Goal: Book appointment/travel/reservation

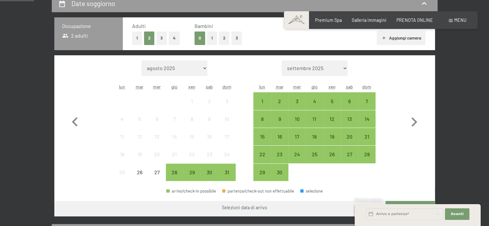
scroll to position [156, 0]
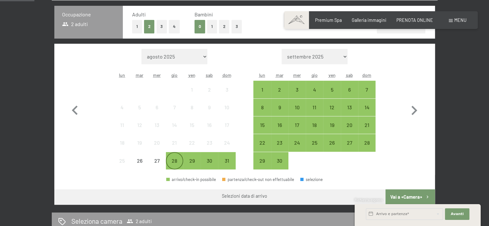
click at [166, 156] on div "28" at bounding box center [174, 160] width 17 height 17
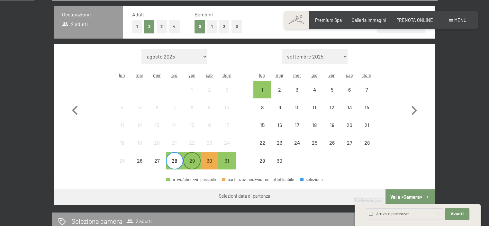
click at [190, 154] on div "29" at bounding box center [192, 161] width 16 height 16
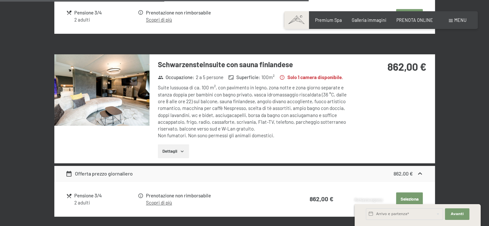
scroll to position [883, 0]
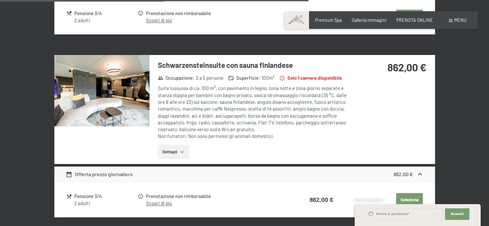
click at [170, 155] on button "Dettagli" at bounding box center [173, 152] width 31 height 14
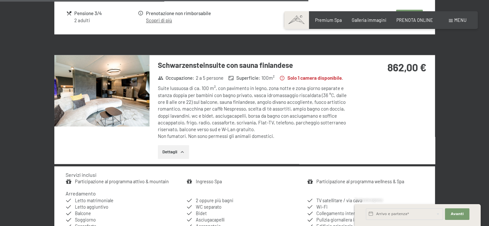
click at [109, 103] on img at bounding box center [101, 90] width 95 height 71
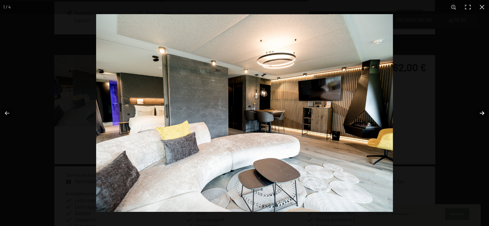
click at [477, 111] on button "button" at bounding box center [477, 113] width 22 height 32
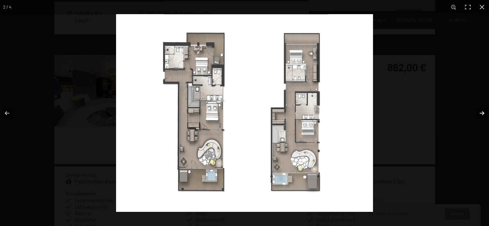
click at [477, 111] on button "button" at bounding box center [477, 113] width 22 height 32
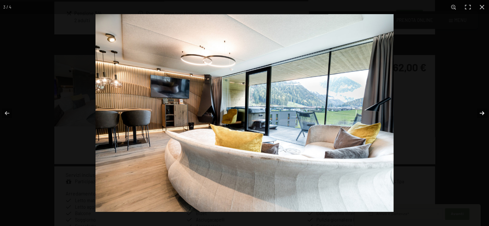
click at [477, 111] on button "button" at bounding box center [477, 113] width 22 height 32
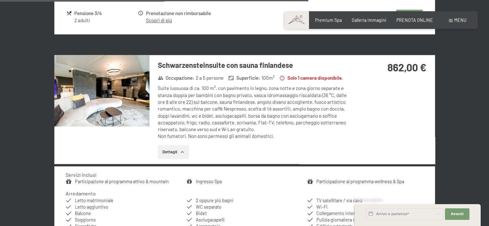
click at [0, 0] on div at bounding box center [0, 0] width 0 height 0
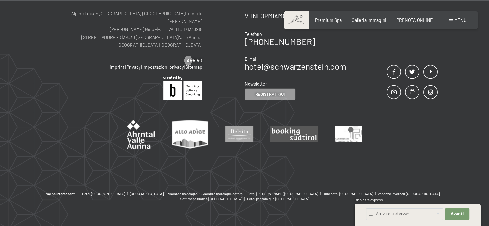
scroll to position [1483, 0]
